Goal: Task Accomplishment & Management: Manage account settings

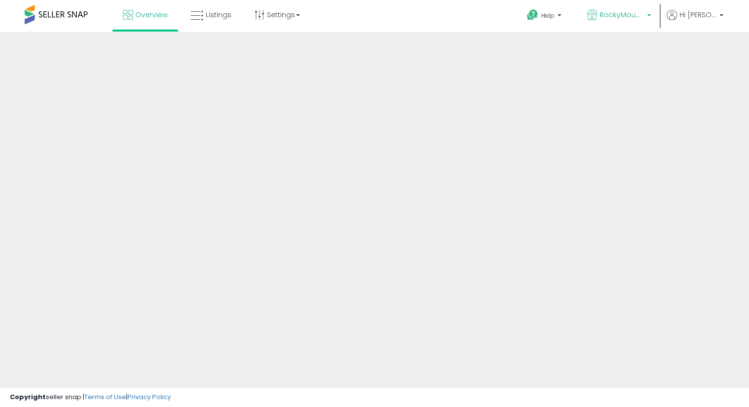
click at [644, 12] on span "RockyMountainCo - [GEOGRAPHIC_DATA]" at bounding box center [622, 15] width 44 height 10
click at [642, 12] on span "RockyMountainCo - [GEOGRAPHIC_DATA]" at bounding box center [622, 15] width 44 height 10
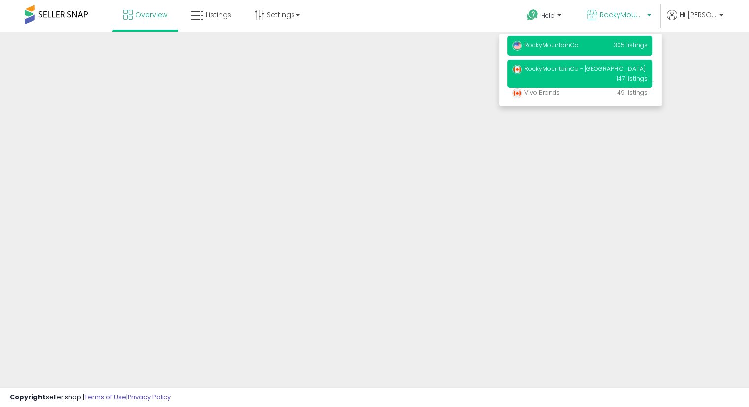
click at [601, 46] on p "RockyMountainCo 305 listings" at bounding box center [580, 46] width 145 height 20
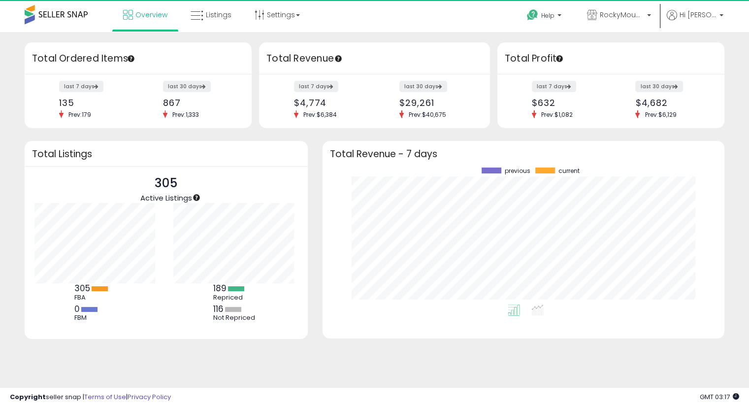
scroll to position [1, 0]
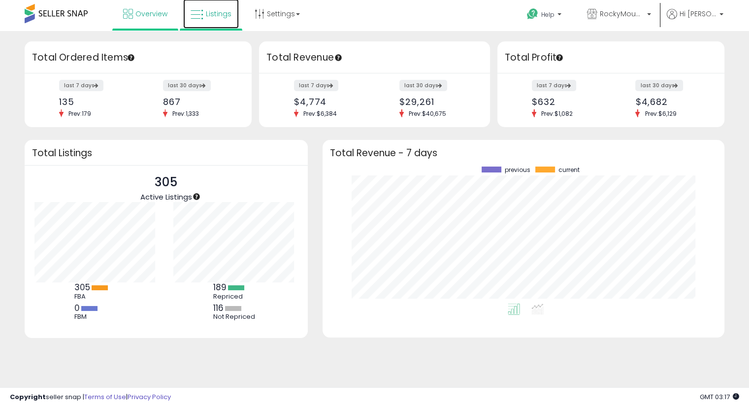
click at [224, 17] on span "Listings" at bounding box center [219, 14] width 26 height 10
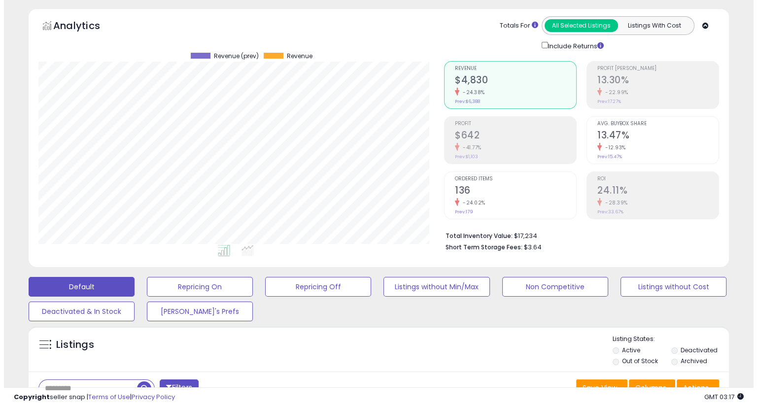
scroll to position [37, 0]
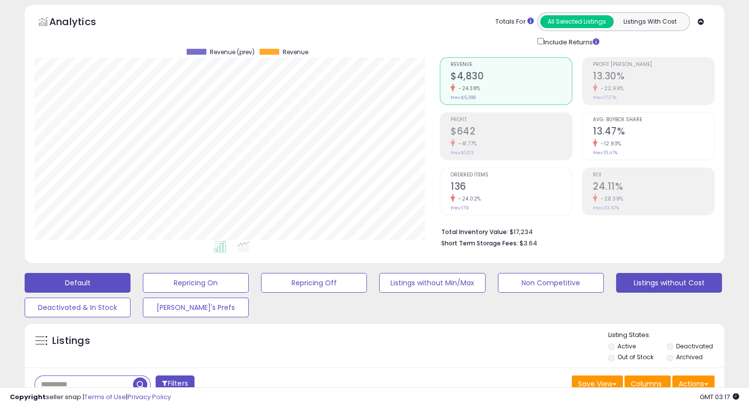
click at [249, 277] on button "Listings without Cost" at bounding box center [196, 283] width 106 height 20
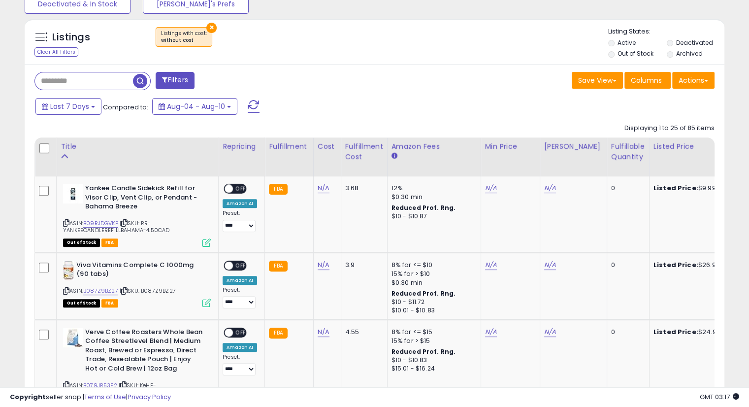
scroll to position [341, 0]
click at [626, 154] on div "Fulfillable Quantity" at bounding box center [628, 151] width 34 height 21
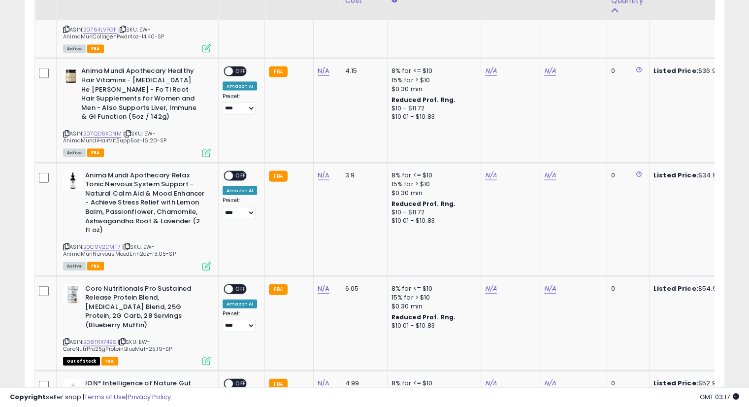
scroll to position [2304, 0]
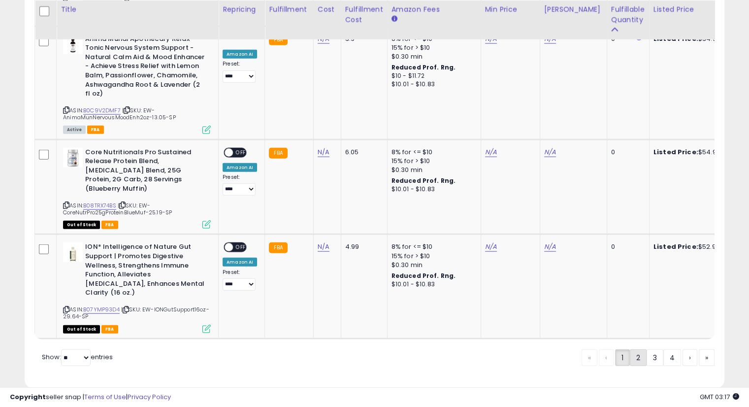
click at [664, 349] on link "2" at bounding box center [673, 357] width 18 height 17
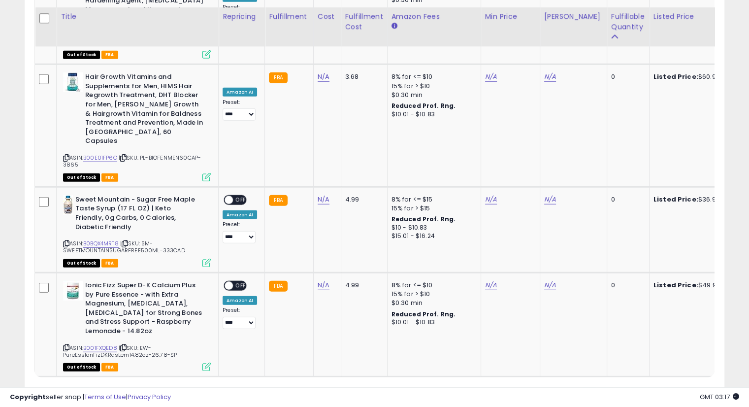
scroll to position [2617, 0]
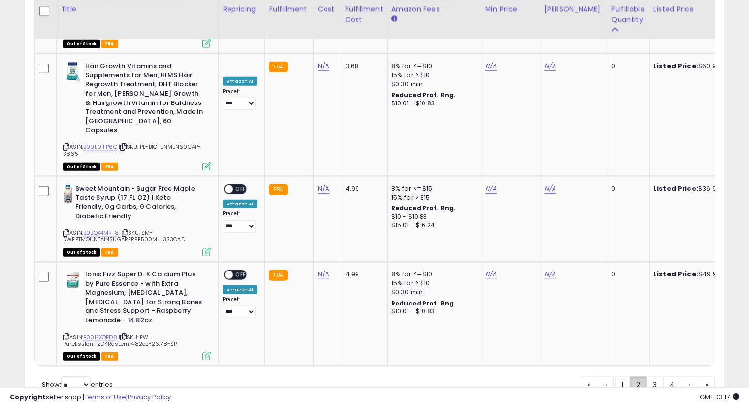
click at [633, 376] on link "2" at bounding box center [638, 384] width 17 height 17
click at [647, 376] on link "1" at bounding box center [655, 384] width 17 height 17
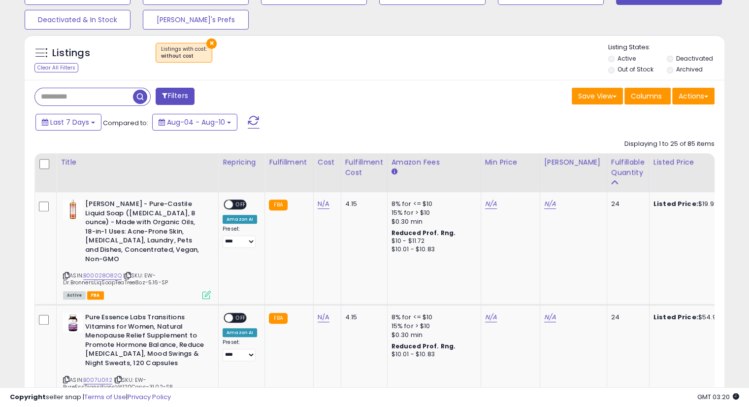
scroll to position [325, 0]
click at [321, 203] on link "N/A" at bounding box center [324, 204] width 12 height 10
type input "****"
click at [351, 178] on icon "submit" at bounding box center [348, 179] width 6 height 6
click at [102, 271] on link "B00028O82Q" at bounding box center [102, 275] width 38 height 8
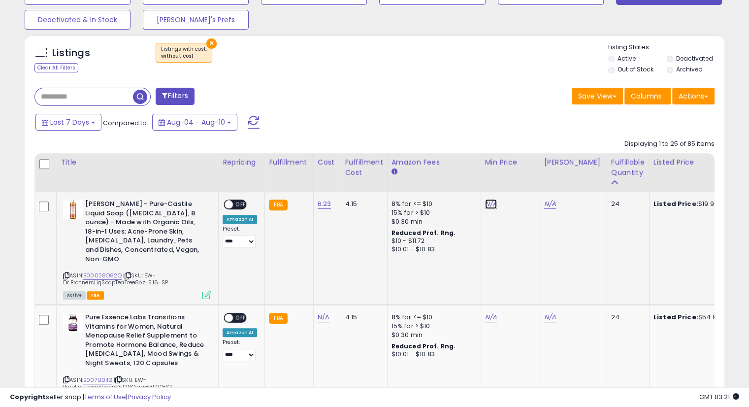
click at [486, 205] on link "N/A" at bounding box center [491, 204] width 12 height 10
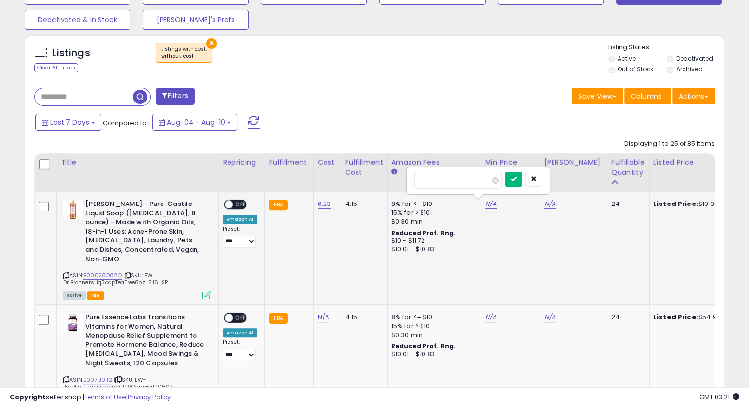
type input "*****"
click at [522, 173] on button "submit" at bounding box center [514, 179] width 17 height 15
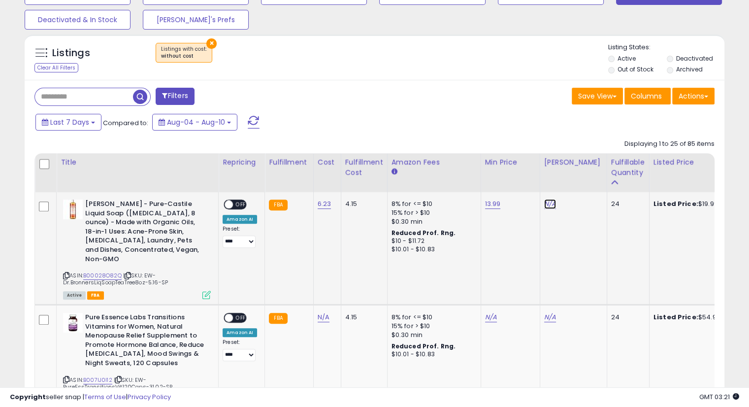
click at [545, 207] on link "N/A" at bounding box center [550, 204] width 12 height 10
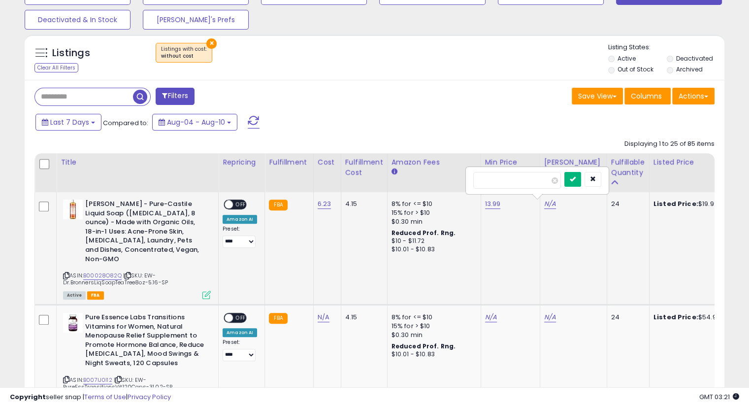
type input "*****"
click at [581, 173] on button "submit" at bounding box center [573, 179] width 17 height 15
click at [236, 201] on div "ON OFF" at bounding box center [224, 205] width 23 height 8
click at [235, 206] on span "OFF" at bounding box center [241, 205] width 16 height 8
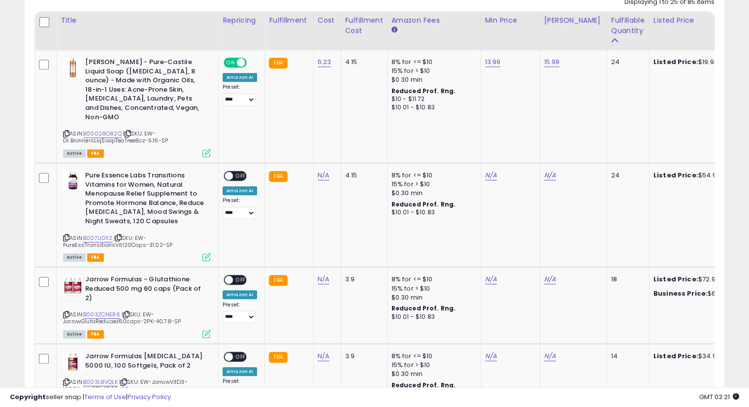
scroll to position [468, 0]
click at [323, 170] on link "N/A" at bounding box center [324, 175] width 12 height 10
type input "*****"
click at [356, 134] on button "submit" at bounding box center [347, 141] width 17 height 15
click at [95, 234] on link "B007IJ0I12" at bounding box center [97, 238] width 29 height 8
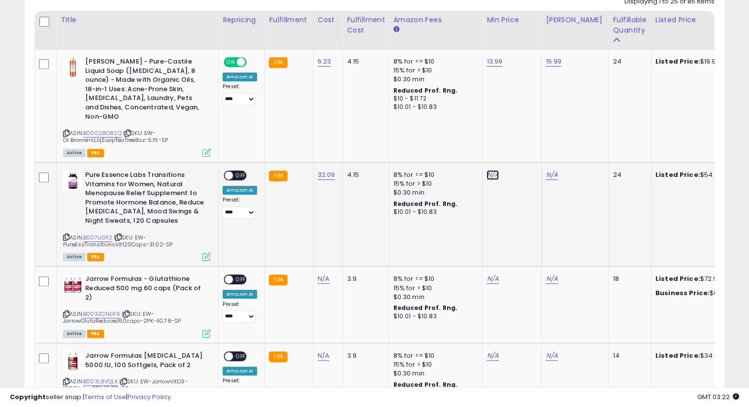
click at [489, 170] on link "N/A" at bounding box center [493, 175] width 12 height 10
type input "*****"
drag, startPoint x: 536, startPoint y: 132, endPoint x: 531, endPoint y: 135, distance: 5.3
click at [531, 135] on div "*****" at bounding box center [481, 142] width 142 height 26
click at [525, 135] on button "submit" at bounding box center [516, 141] width 17 height 15
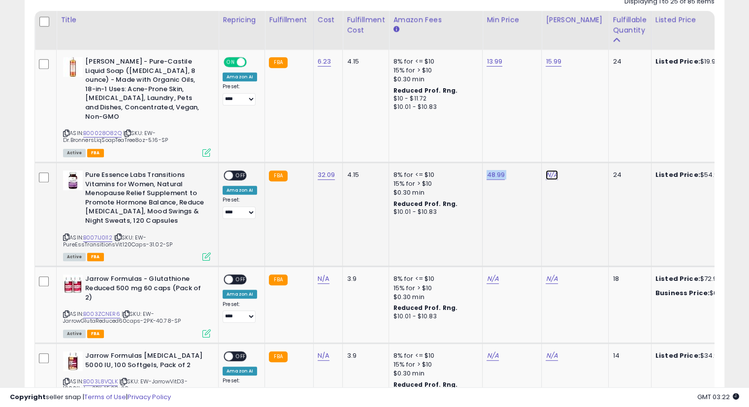
click at [548, 170] on link "N/A" at bounding box center [552, 175] width 12 height 10
type input "*****"
click at [584, 139] on button "submit" at bounding box center [575, 141] width 17 height 15
click at [235, 171] on span "OFF" at bounding box center [241, 175] width 16 height 8
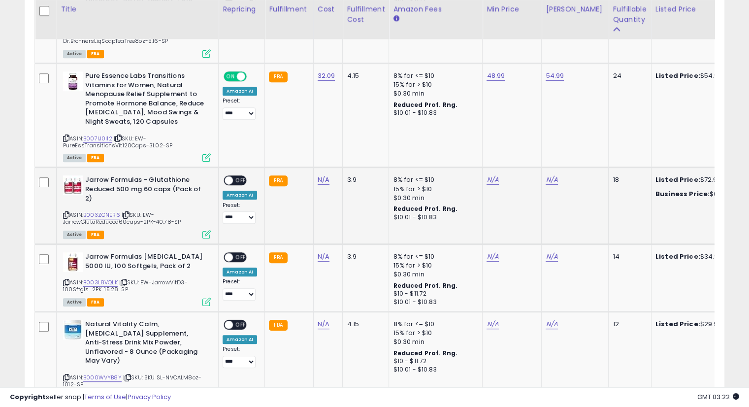
scroll to position [568, 0]
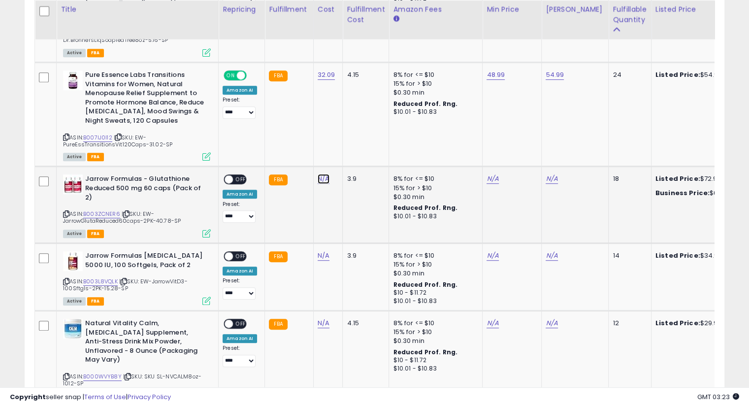
click at [323, 174] on link "N/A" at bounding box center [324, 179] width 12 height 10
type input "*****"
click at [351, 143] on icon "submit" at bounding box center [348, 144] width 6 height 6
click at [103, 210] on link "B003ZCNER6" at bounding box center [101, 214] width 37 height 8
click at [483, 167] on td "N/A" at bounding box center [512, 205] width 59 height 77
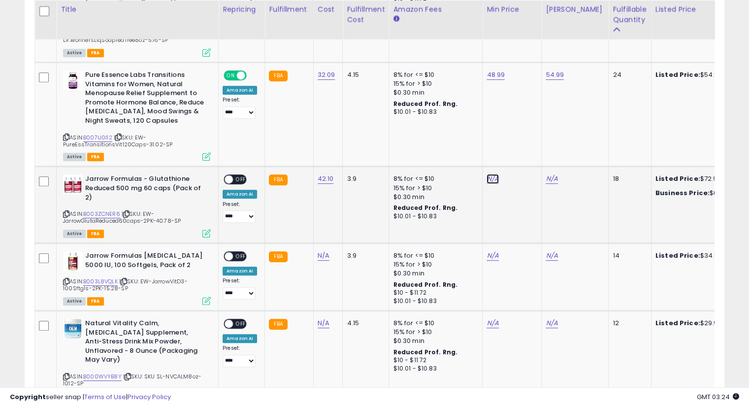
click at [487, 174] on link "N/A" at bounding box center [493, 179] width 12 height 10
type input "*****"
click at [525, 137] on button "submit" at bounding box center [516, 144] width 17 height 15
click at [552, 174] on link "N/A" at bounding box center [552, 179] width 12 height 10
type input "*****"
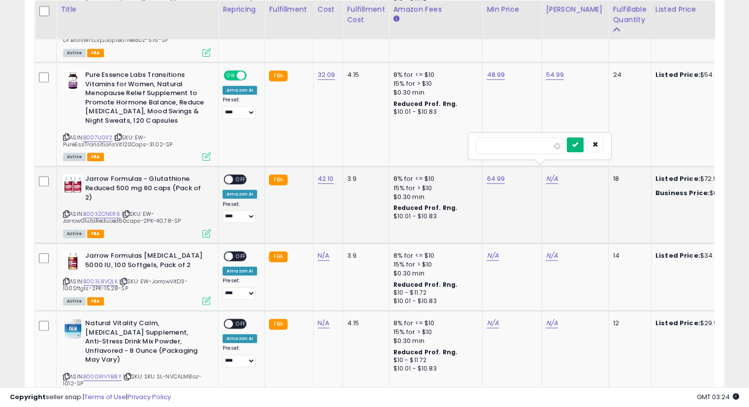
click at [584, 139] on button "submit" at bounding box center [575, 144] width 17 height 15
click at [236, 175] on span "OFF" at bounding box center [241, 179] width 16 height 8
click at [318, 251] on link "N/A" at bounding box center [324, 256] width 12 height 10
type input "*****"
click at [351, 220] on icon "submit" at bounding box center [348, 221] width 6 height 6
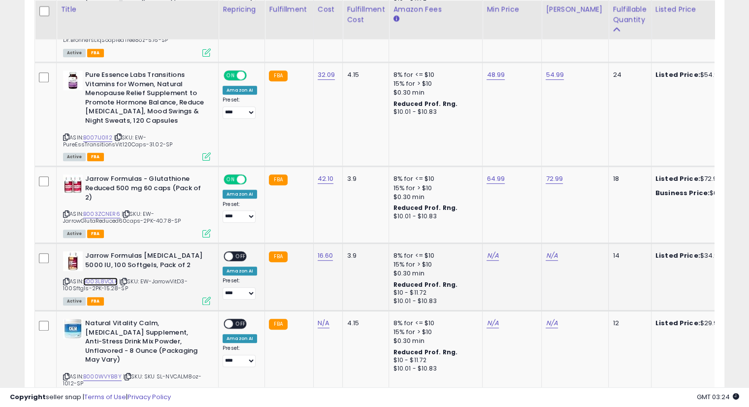
click at [108, 277] on link "B003L8VQLK" at bounding box center [100, 281] width 34 height 8
click at [487, 251] on link "N/A" at bounding box center [493, 256] width 12 height 10
type input "*****"
click at [525, 220] on button "submit" at bounding box center [516, 221] width 17 height 15
click at [549, 251] on link "N/A" at bounding box center [552, 256] width 12 height 10
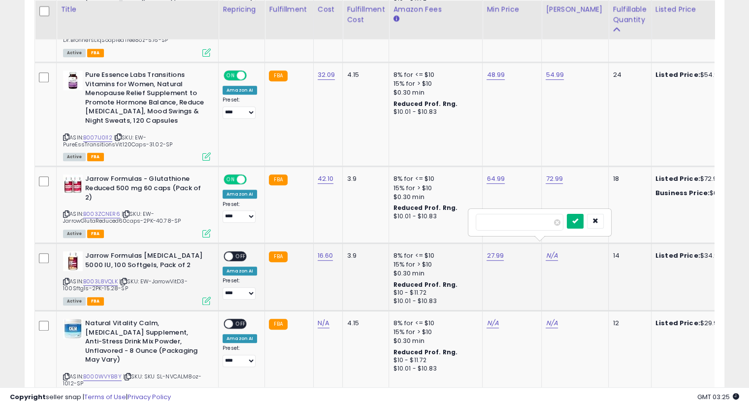
type input "*****"
click at [584, 225] on button "submit" at bounding box center [575, 221] width 17 height 15
click at [227, 252] on span at bounding box center [229, 256] width 8 height 8
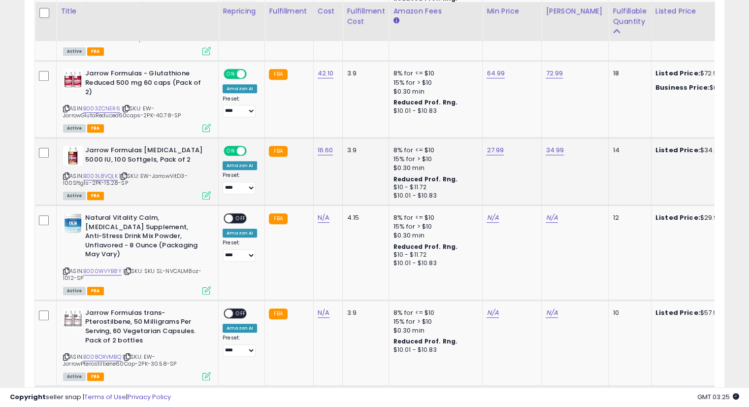
scroll to position [675, 0]
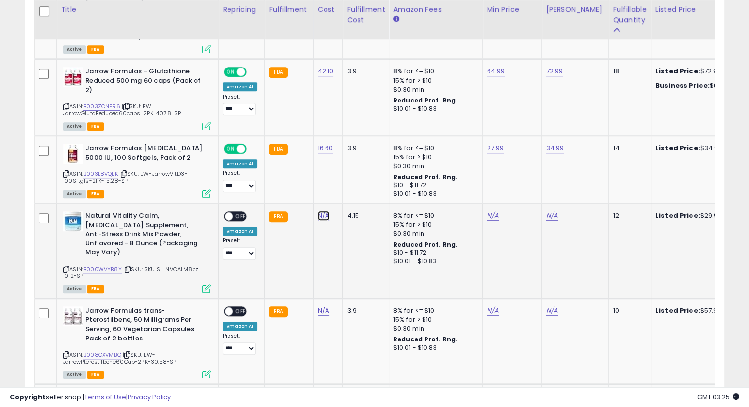
click at [325, 211] on link "N/A" at bounding box center [324, 216] width 12 height 10
type input "*****"
click at [351, 179] on icon "submit" at bounding box center [348, 180] width 6 height 6
click at [109, 265] on link "B000WVYB8Y" at bounding box center [102, 269] width 38 height 8
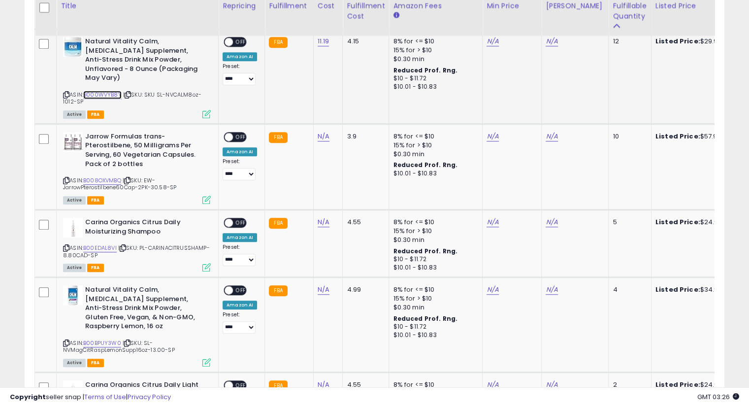
scroll to position [848, 0]
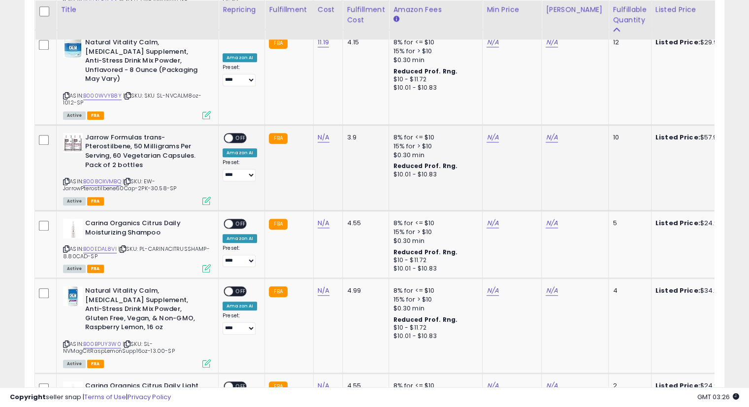
click at [319, 125] on td "N/A" at bounding box center [328, 168] width 30 height 86
click at [319, 133] on link "N/A" at bounding box center [324, 138] width 12 height 10
type input "*****"
click at [351, 91] on icon "submit" at bounding box center [348, 93] width 6 height 6
click at [101, 177] on link "B008OXVMBQ" at bounding box center [102, 181] width 38 height 8
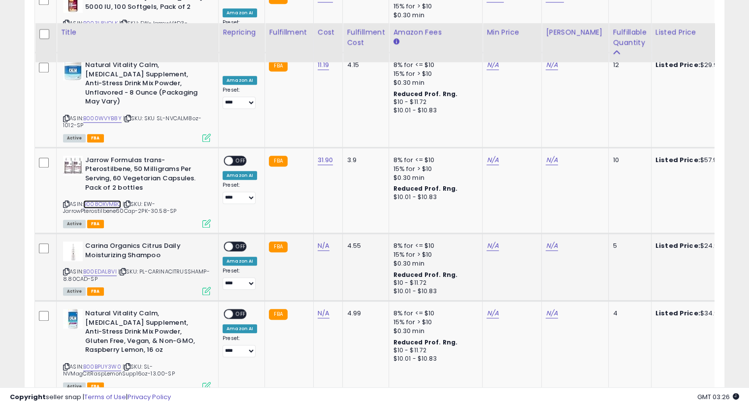
scroll to position [825, 0]
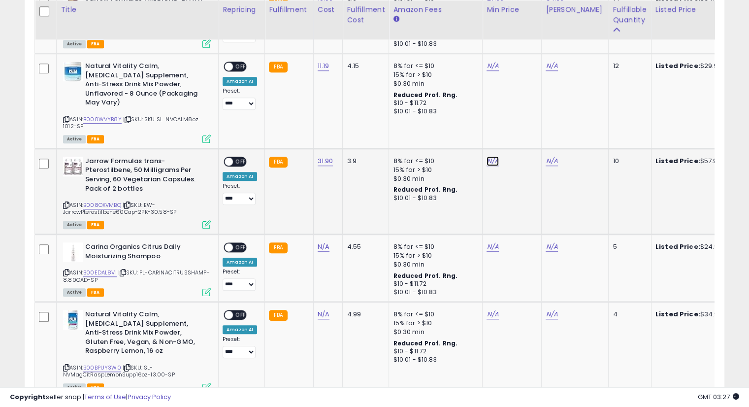
click at [487, 71] on link "N/A" at bounding box center [493, 66] width 12 height 10
type input "*****"
click at [525, 111] on button "submit" at bounding box center [516, 116] width 17 height 15
click at [552, 71] on link "N/A" at bounding box center [552, 66] width 12 height 10
type input "*****"
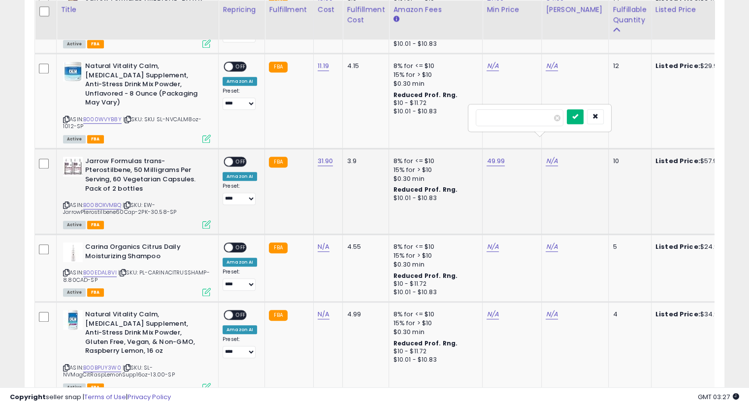
click at [584, 115] on button "submit" at bounding box center [575, 116] width 17 height 15
click at [238, 157] on span "OFF" at bounding box center [241, 161] width 16 height 8
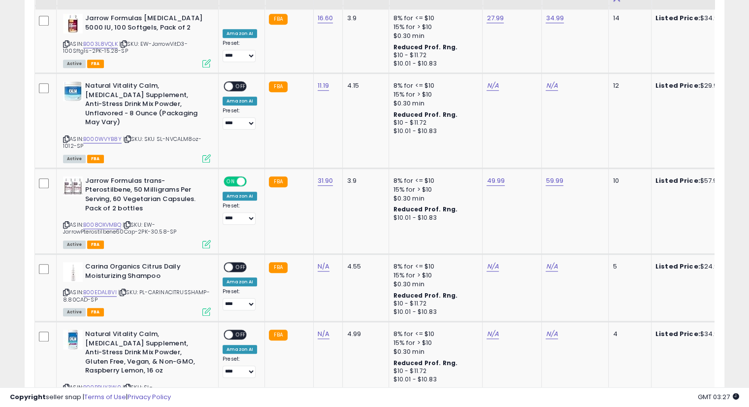
scroll to position [762, 0]
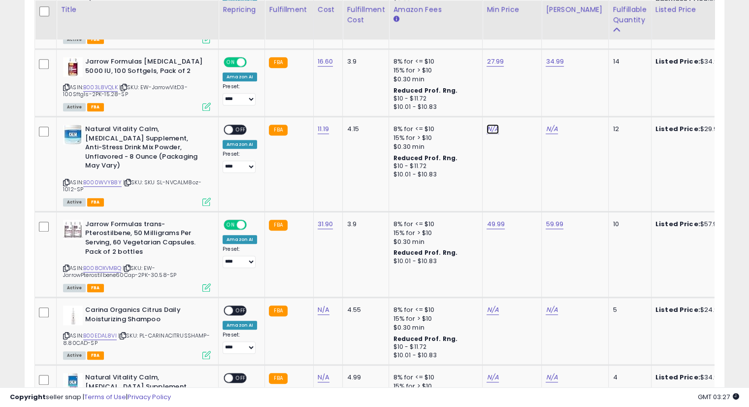
click at [487, 124] on link "N/A" at bounding box center [493, 129] width 12 height 10
type input "*****"
click at [525, 91] on button "submit" at bounding box center [516, 94] width 17 height 15
click at [548, 124] on link "N/A" at bounding box center [552, 129] width 12 height 10
type input "*****"
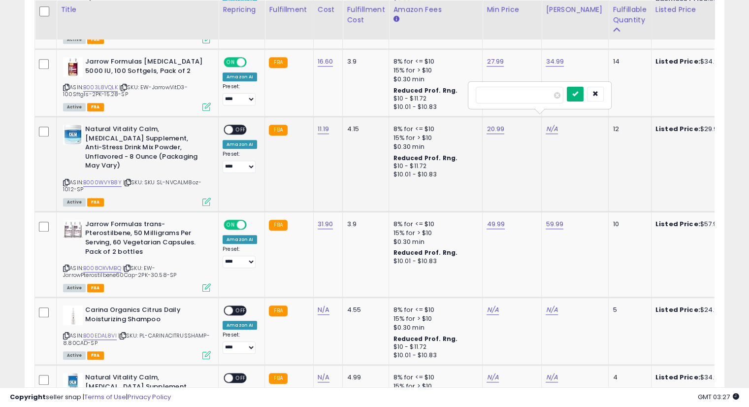
click at [584, 94] on button "submit" at bounding box center [575, 94] width 17 height 15
click at [237, 126] on span "OFF" at bounding box center [241, 130] width 16 height 8
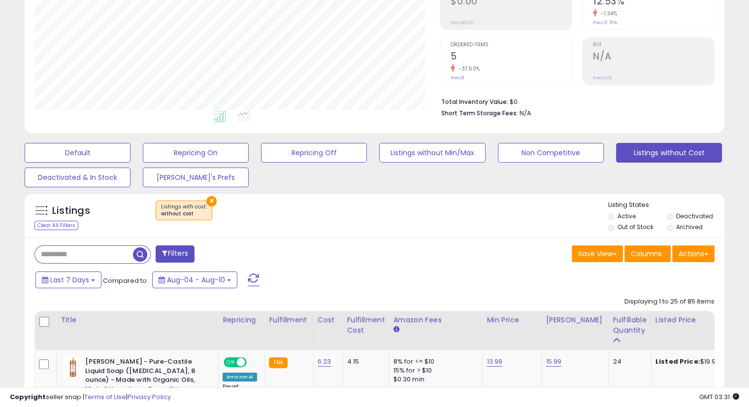
scroll to position [0, 0]
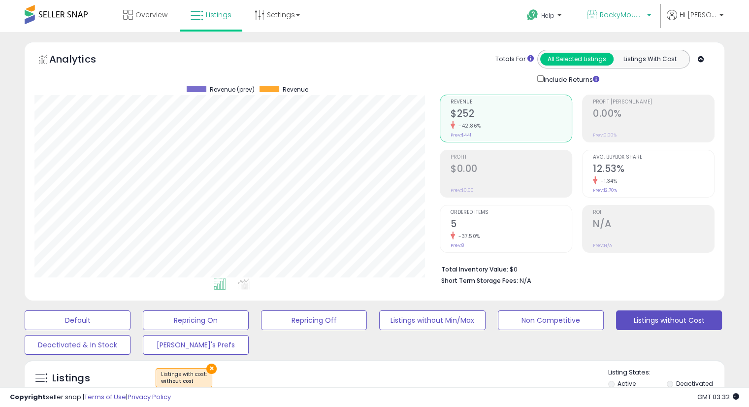
click at [617, 19] on span "RockyMountainCo" at bounding box center [622, 15] width 44 height 10
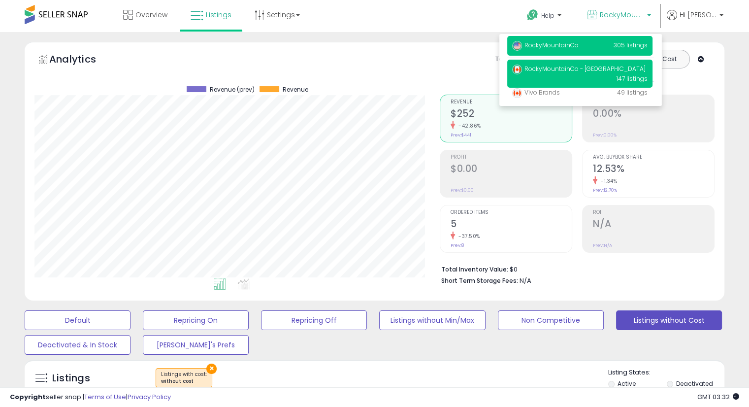
click at [585, 70] on span "RockyMountainCo - [GEOGRAPHIC_DATA]" at bounding box center [579, 69] width 134 height 8
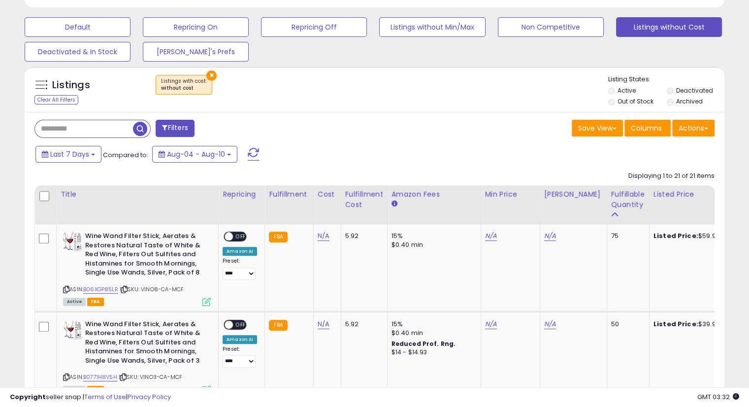
scroll to position [294, 0]
click at [329, 202] on th "Cost" at bounding box center [327, 204] width 28 height 39
click at [630, 206] on div "Fulfillable Quantity" at bounding box center [628, 199] width 34 height 21
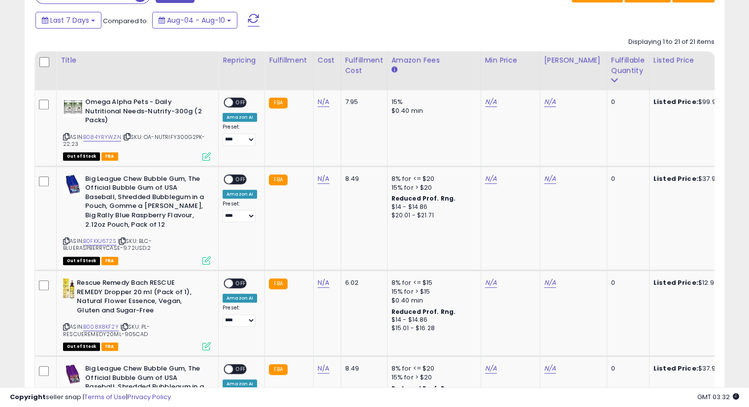
scroll to position [448, 0]
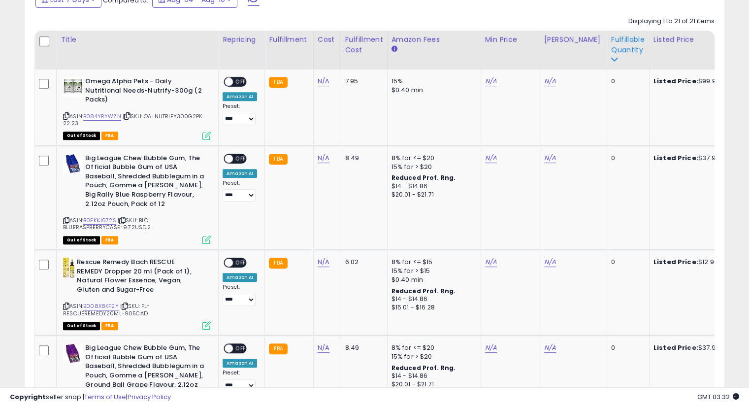
click at [619, 51] on div "Fulfillable Quantity" at bounding box center [628, 44] width 34 height 21
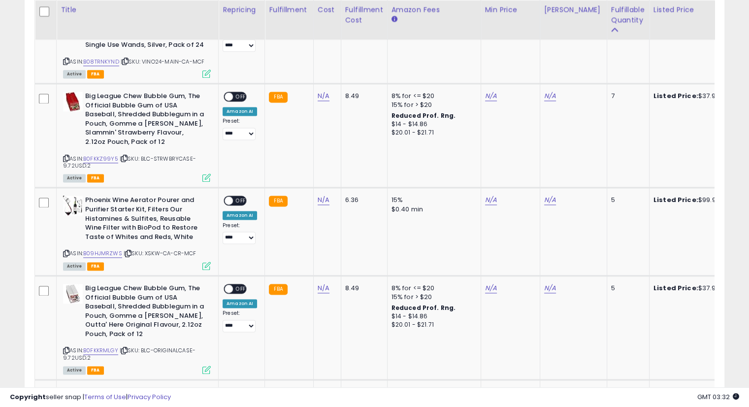
scroll to position [1331, 0]
click at [108, 154] on link "B0FKKZ99Y5" at bounding box center [100, 158] width 35 height 8
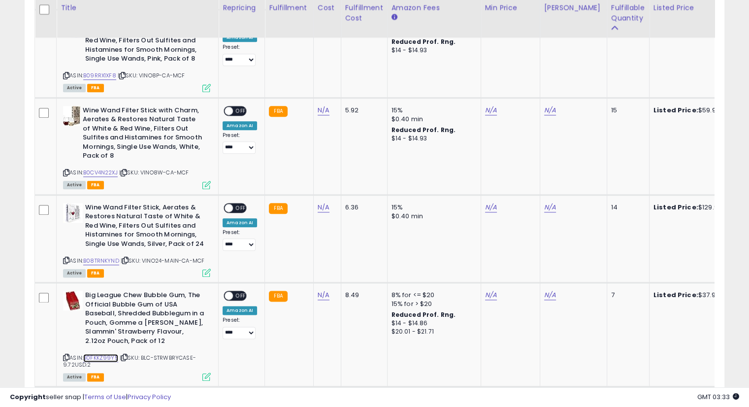
scroll to position [1129, 0]
